Goal: Information Seeking & Learning: Understand process/instructions

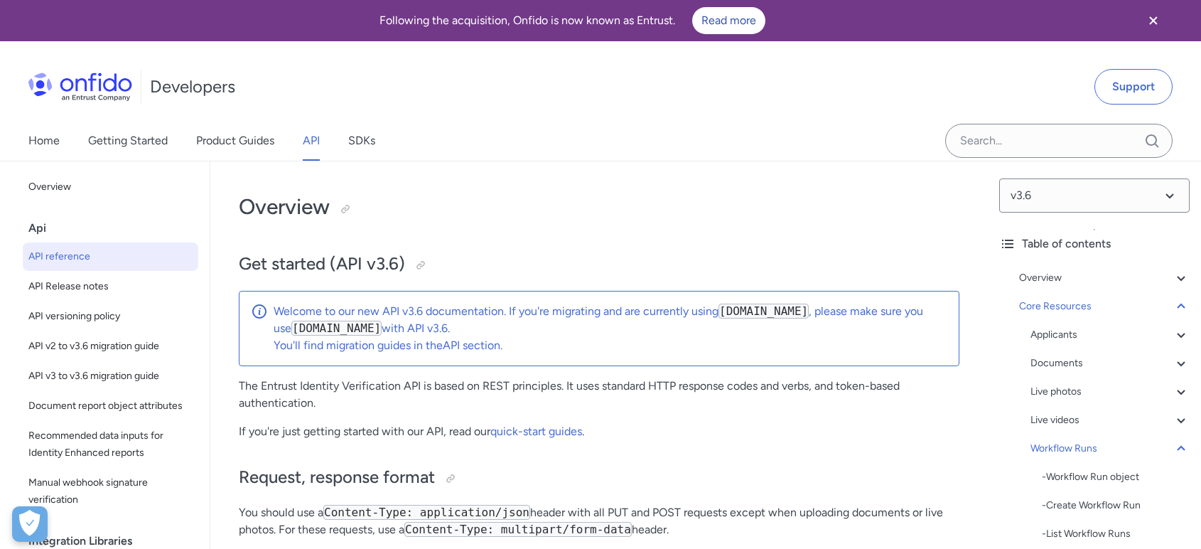
select select "http"
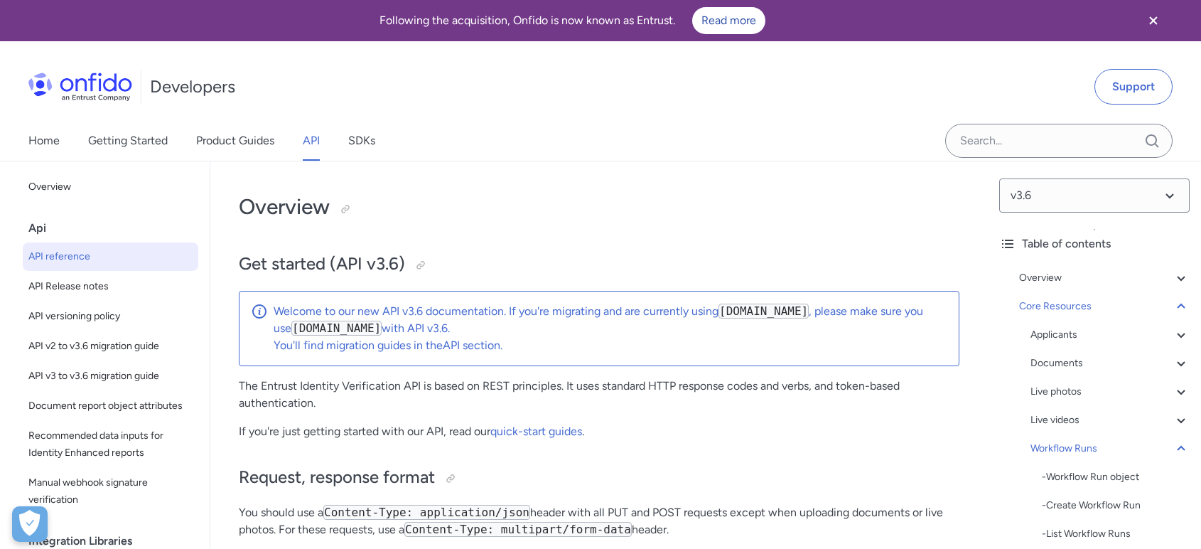
select select "http"
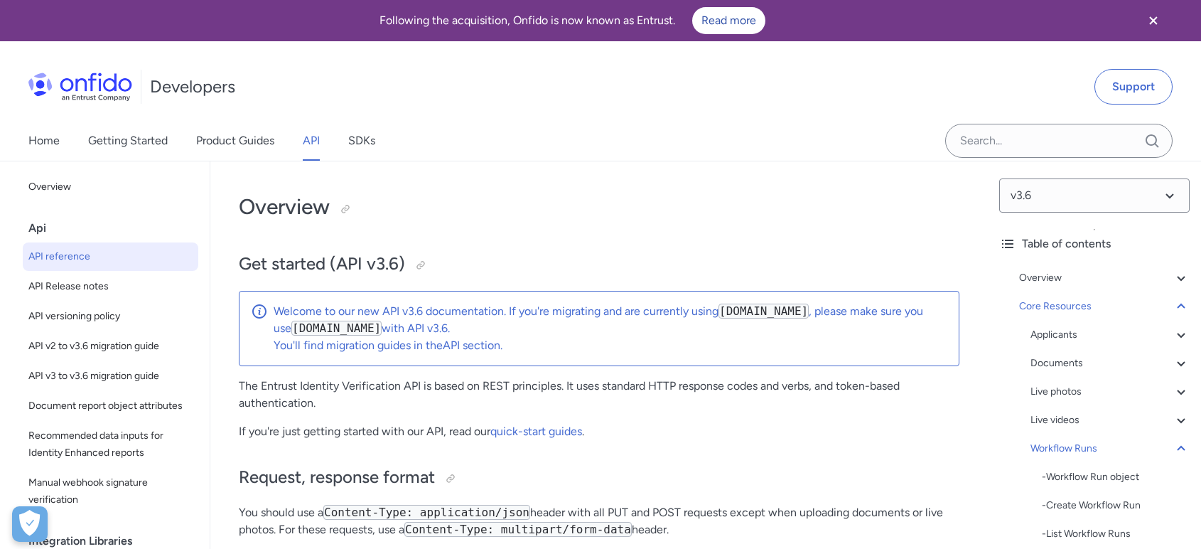
select select "http"
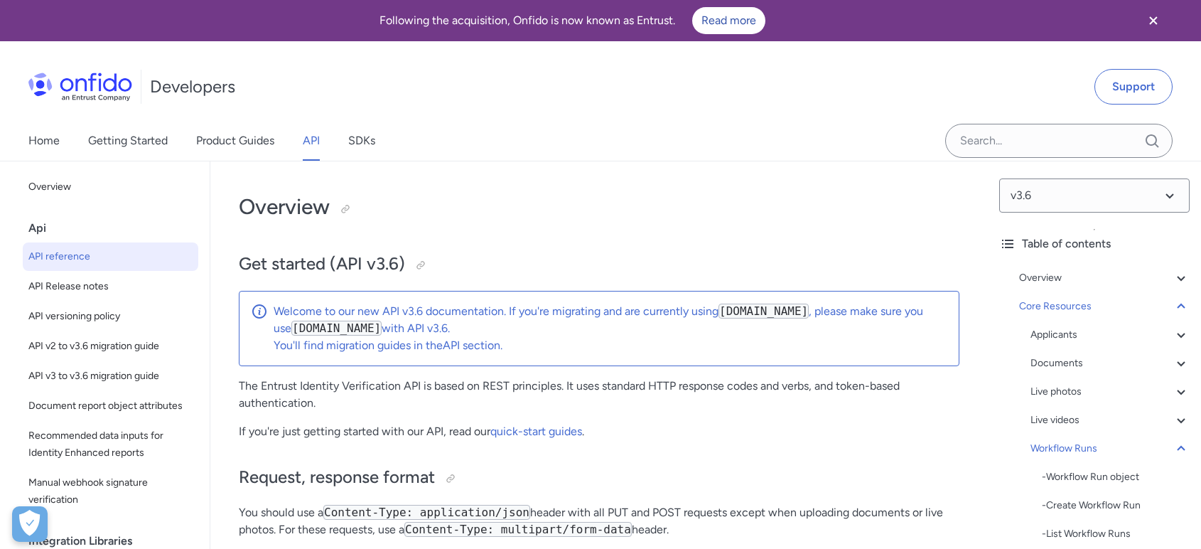
select select "http"
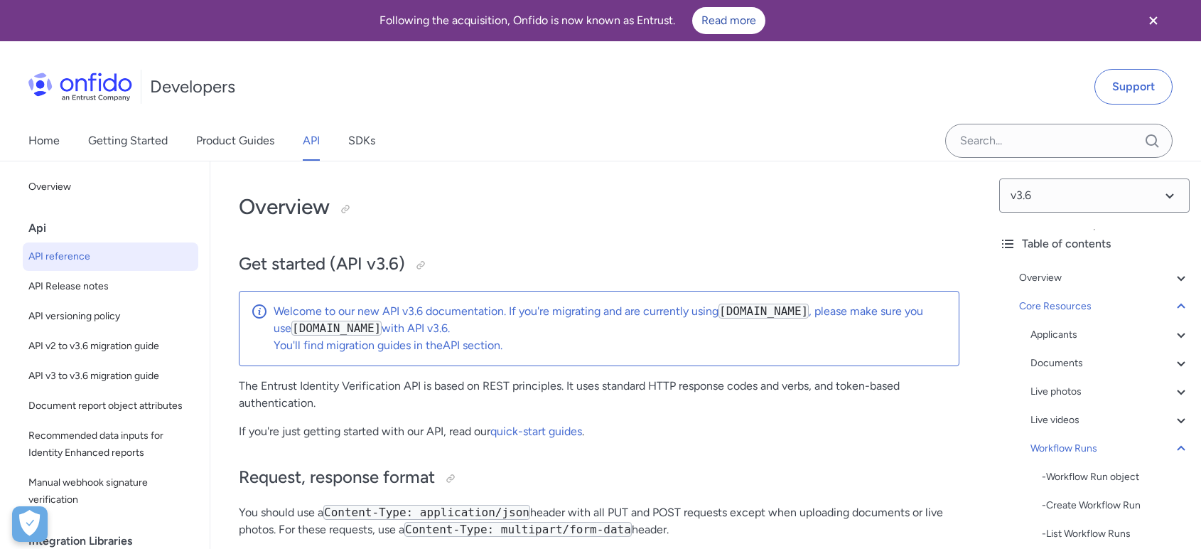
select select "http"
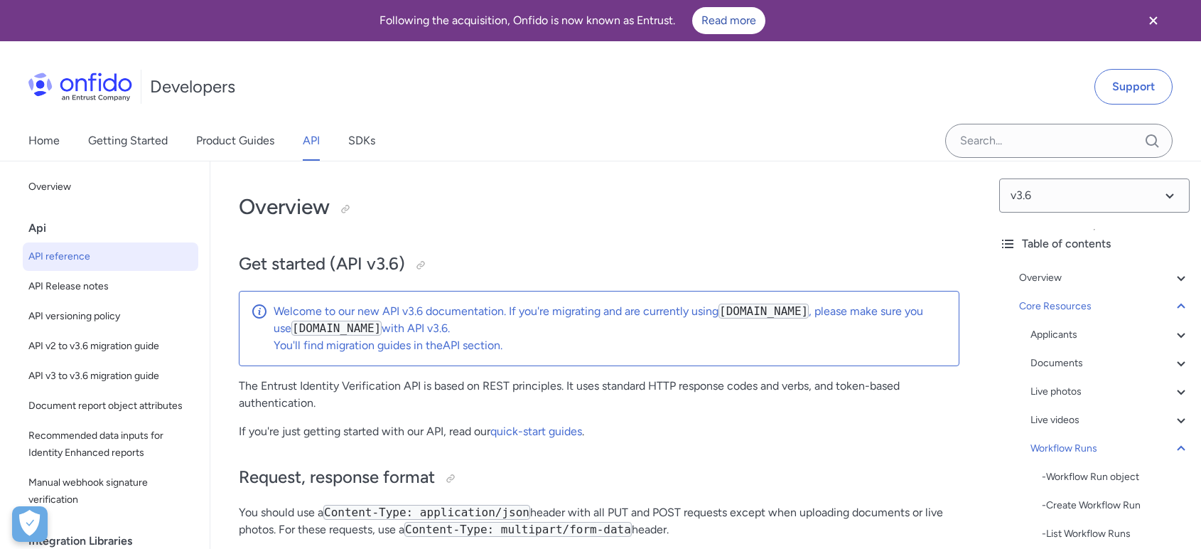
select select "http"
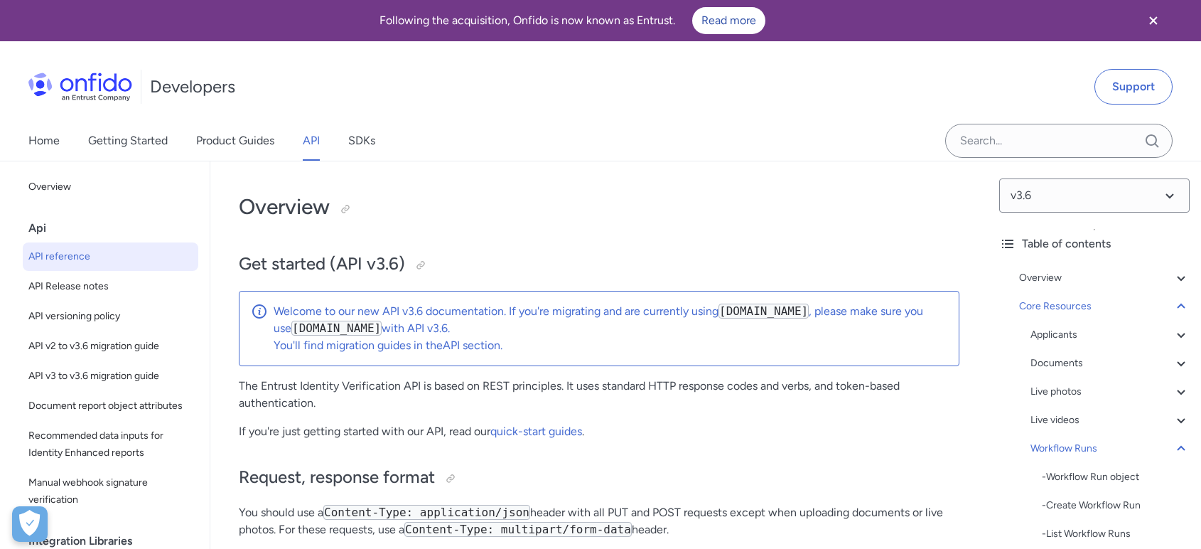
select select "http"
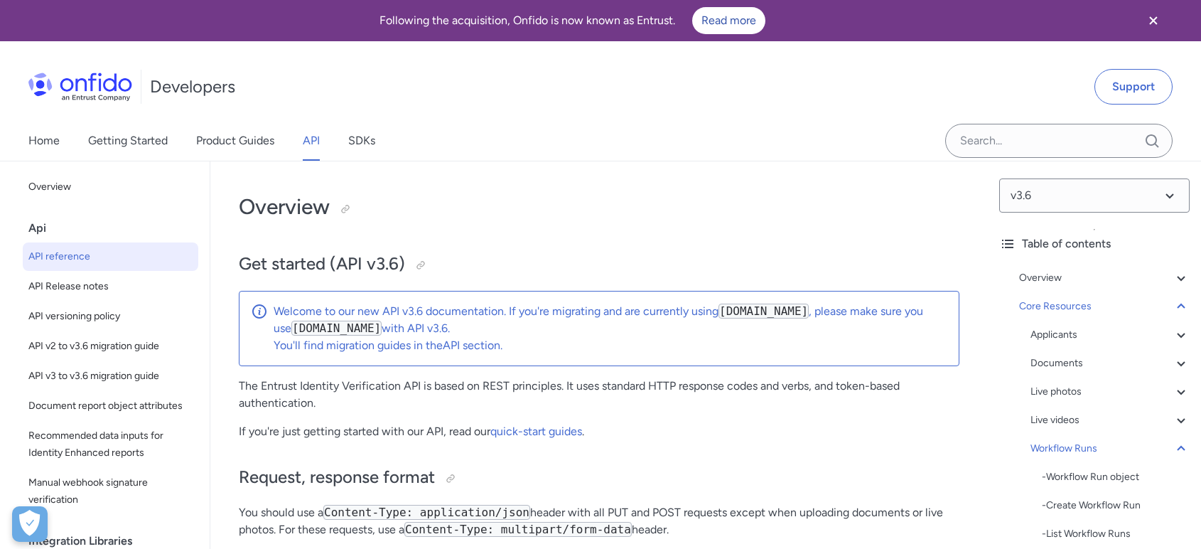
select select "http"
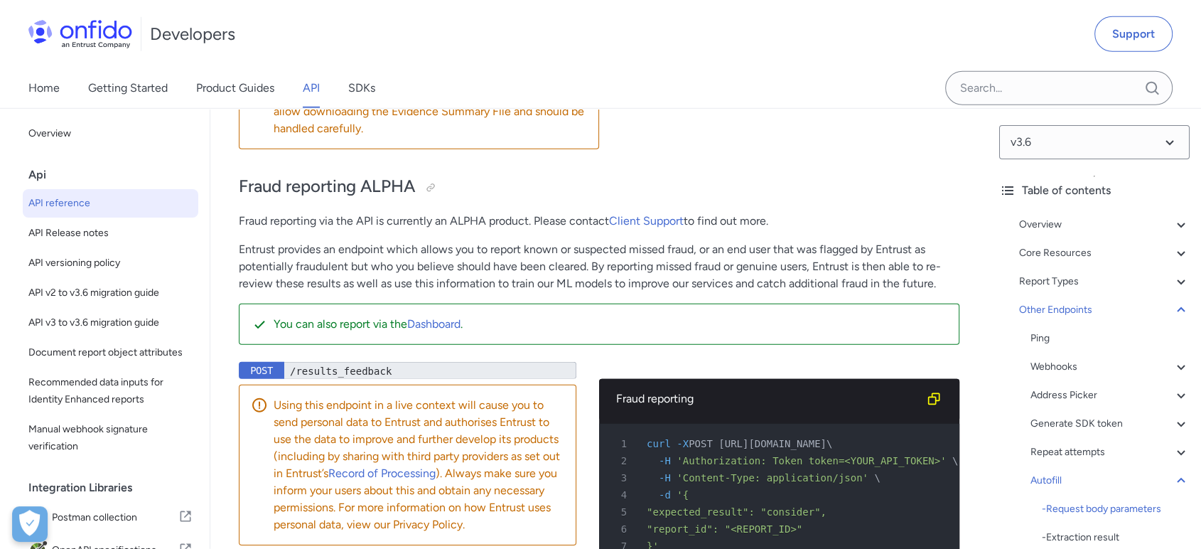
scroll to position [133970, 0]
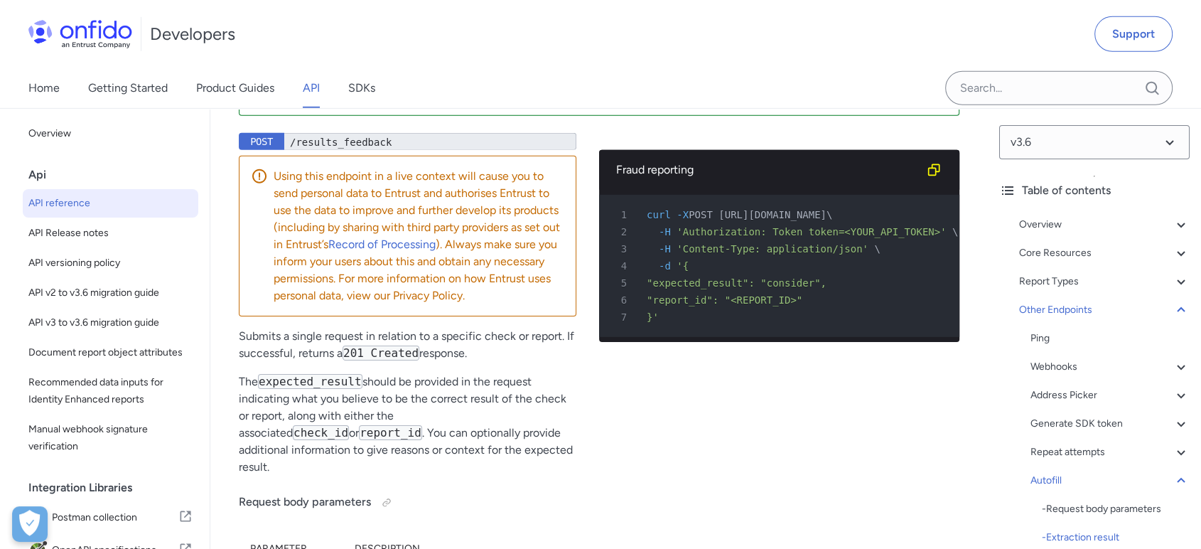
scroll to position [134127, 0]
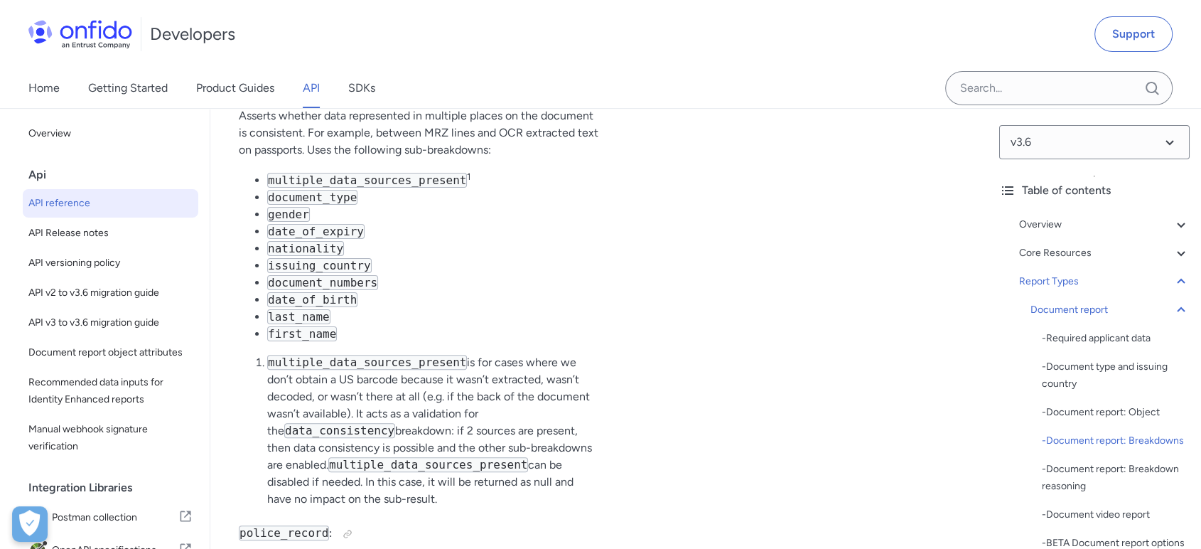
scroll to position [59751, 0]
